Goal: Check status

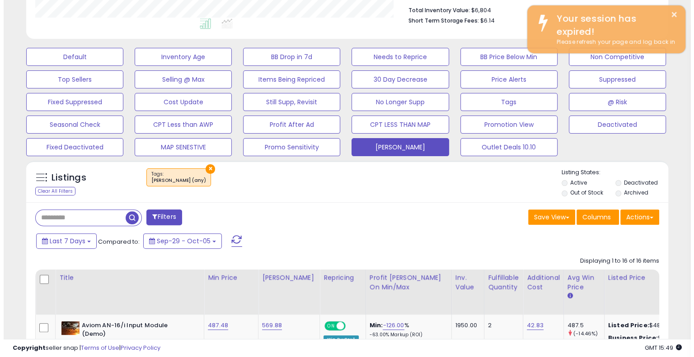
scroll to position [168, 0]
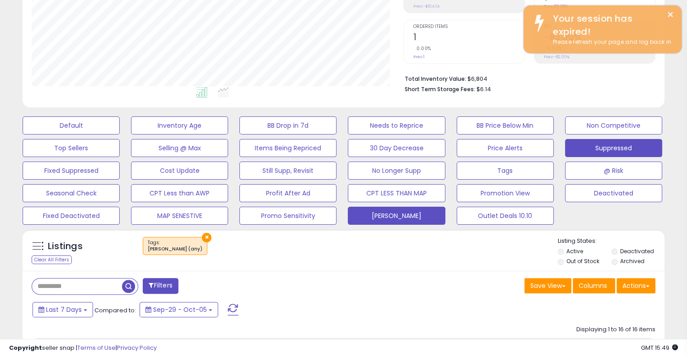
click at [601, 152] on button "Suppressed" at bounding box center [613, 148] width 97 height 18
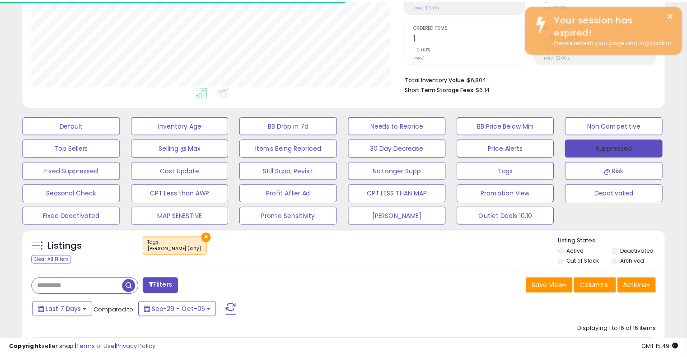
scroll to position [451539, 451352]
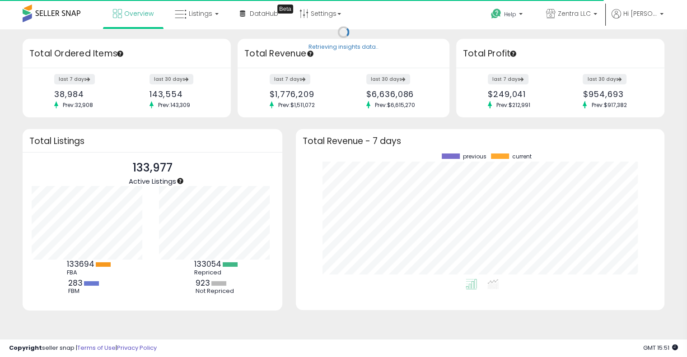
scroll to position [125, 351]
